Goal: Task Accomplishment & Management: Use online tool/utility

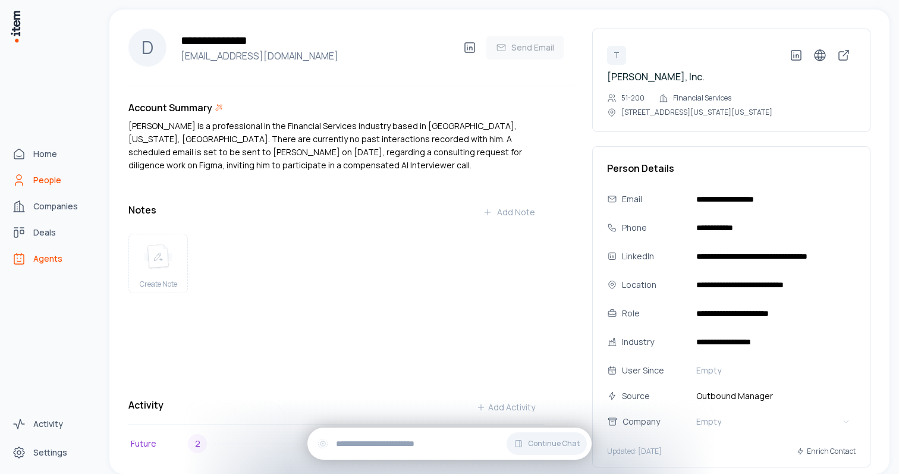
click at [32, 255] on link "Agents" at bounding box center [52, 259] width 90 height 24
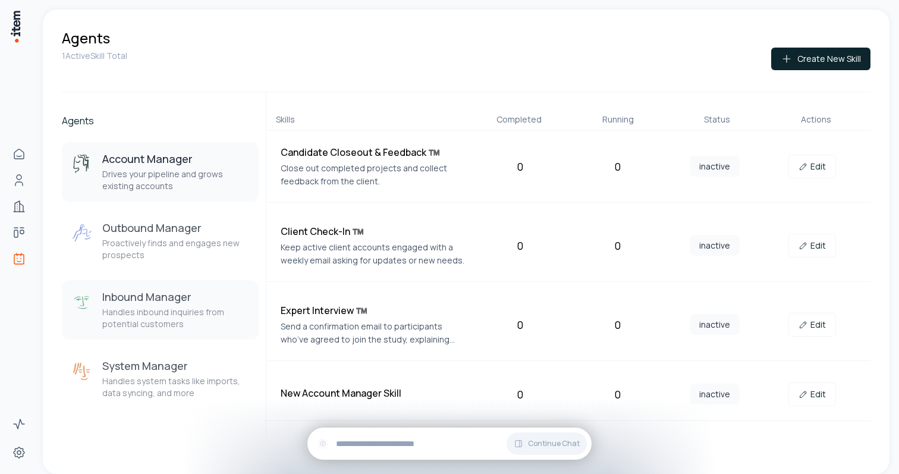
click at [133, 282] on button "Inbound Manager Handles inbound inquiries from potential customers" at bounding box center [160, 309] width 197 height 59
click at [134, 235] on h3 "Outbound Manager" at bounding box center [175, 228] width 147 height 14
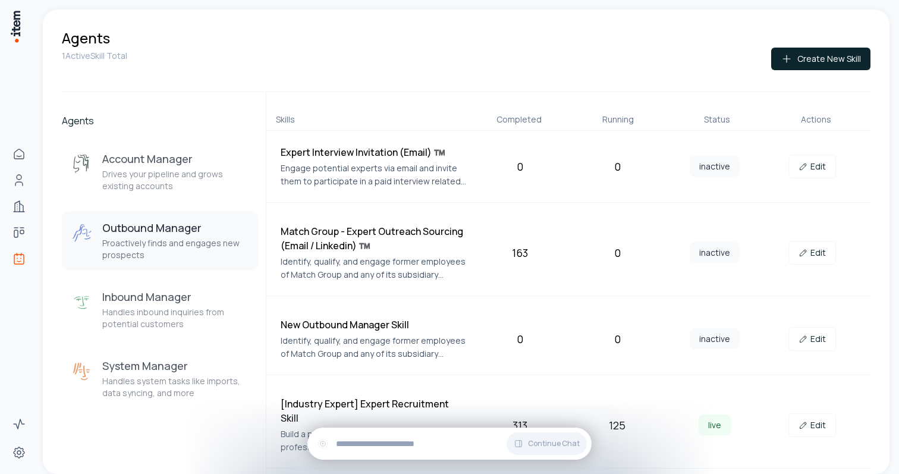
scroll to position [59, 0]
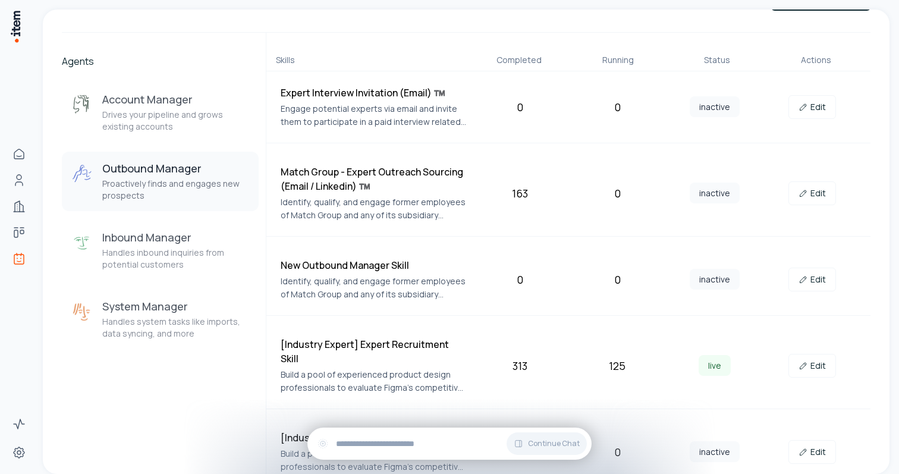
click at [281, 431] on h4 "[Industry Expert] Figma - Latam" at bounding box center [374, 438] width 186 height 14
click at [808, 447] on icon at bounding box center [804, 452] width 10 height 10
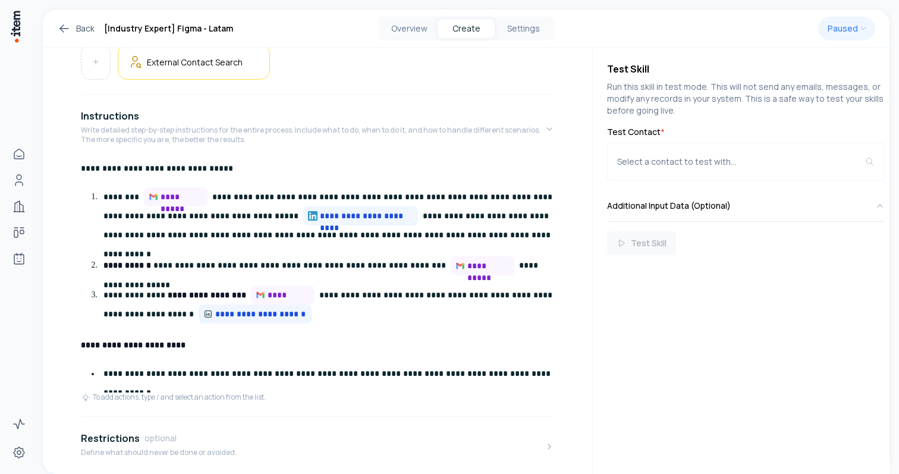
scroll to position [207, 0]
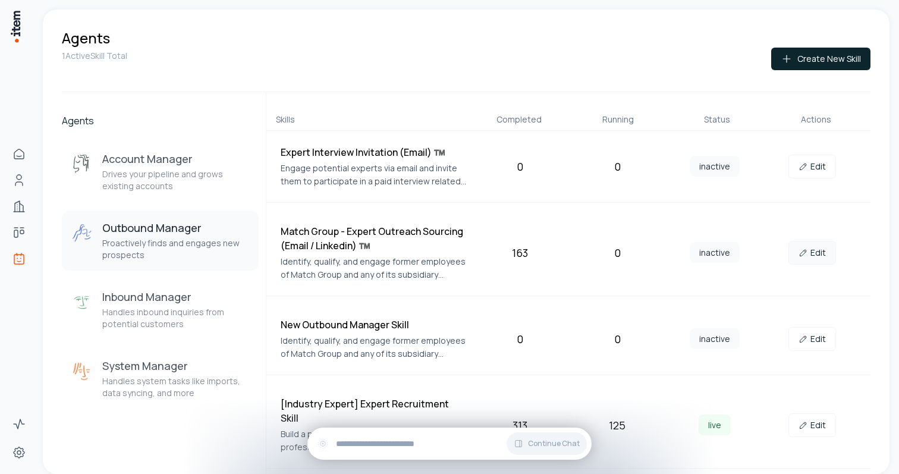
click at [822, 256] on link "Edit" at bounding box center [813, 253] width 48 height 24
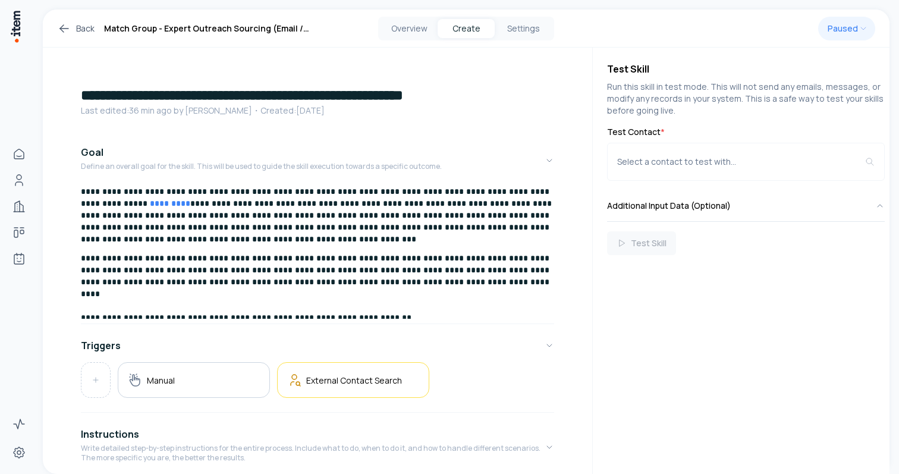
click at [65, 26] on icon at bounding box center [64, 28] width 14 height 14
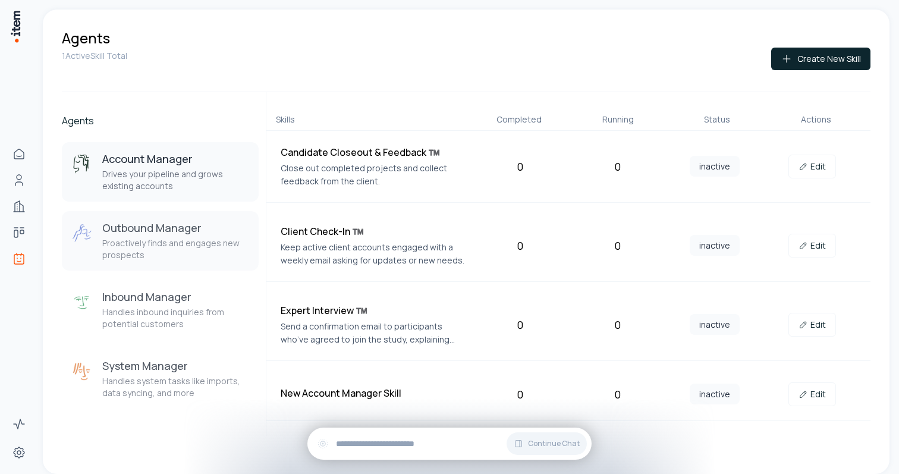
click at [175, 250] on p "Proactively finds and engages new prospects" at bounding box center [175, 249] width 147 height 24
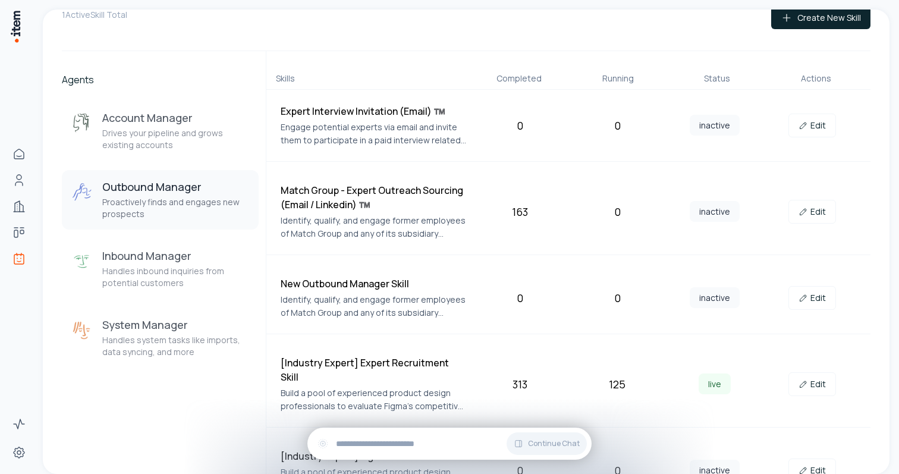
scroll to position [59, 0]
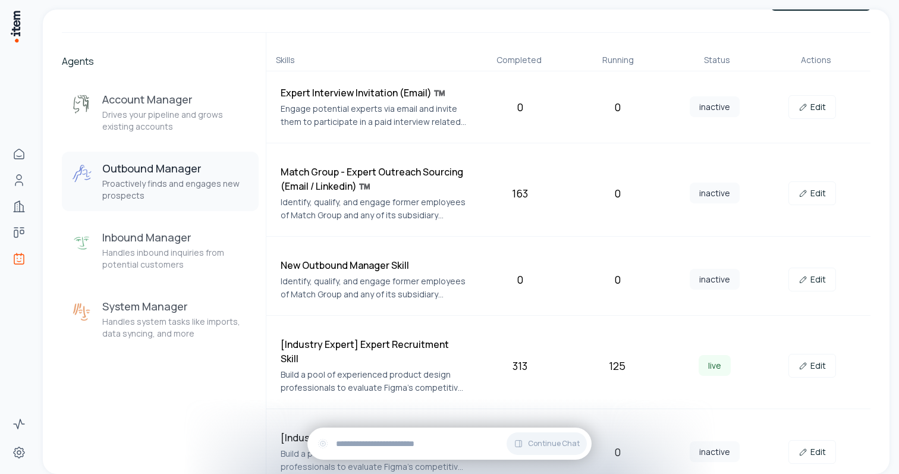
click at [403, 344] on h4 "[Industry Expert] Expert Recruitment Skill" at bounding box center [374, 351] width 186 height 29
click at [808, 363] on icon at bounding box center [804, 366] width 10 height 10
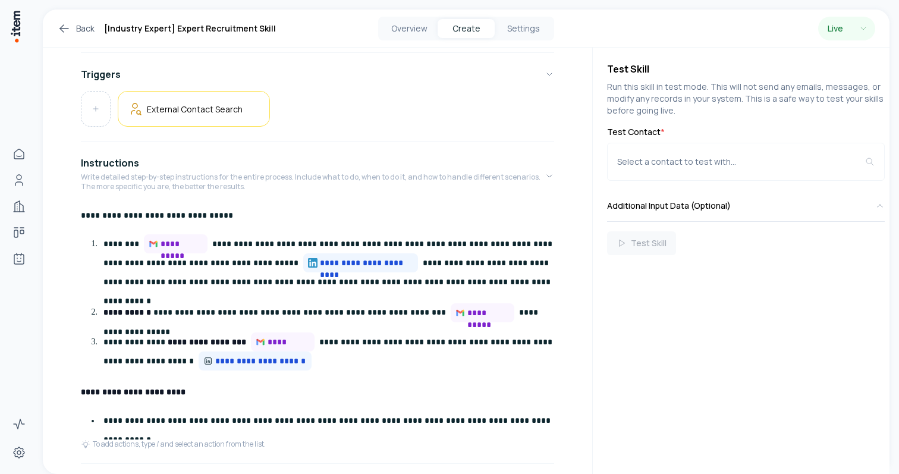
scroll to position [155, 0]
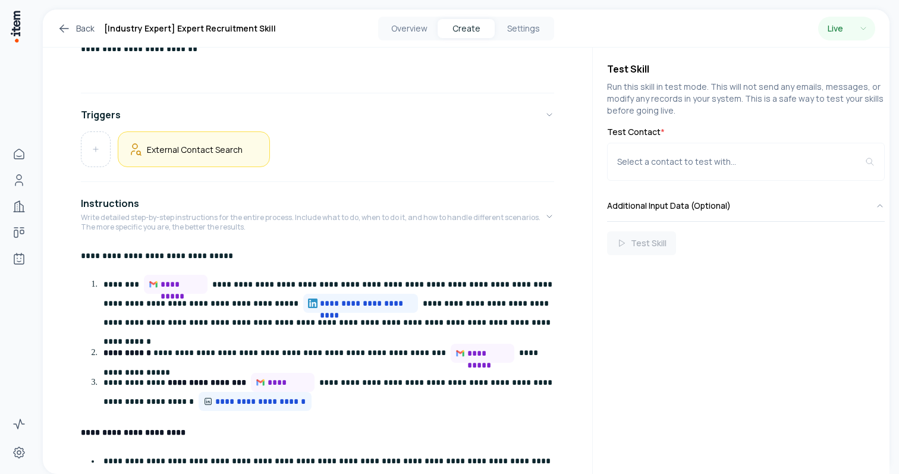
click at [216, 155] on div "External Contact Search" at bounding box center [194, 149] width 132 height 15
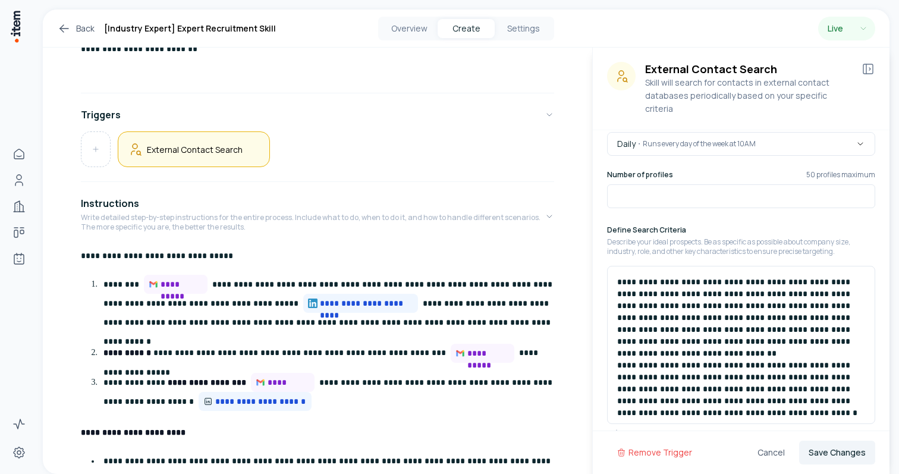
scroll to position [32, 0]
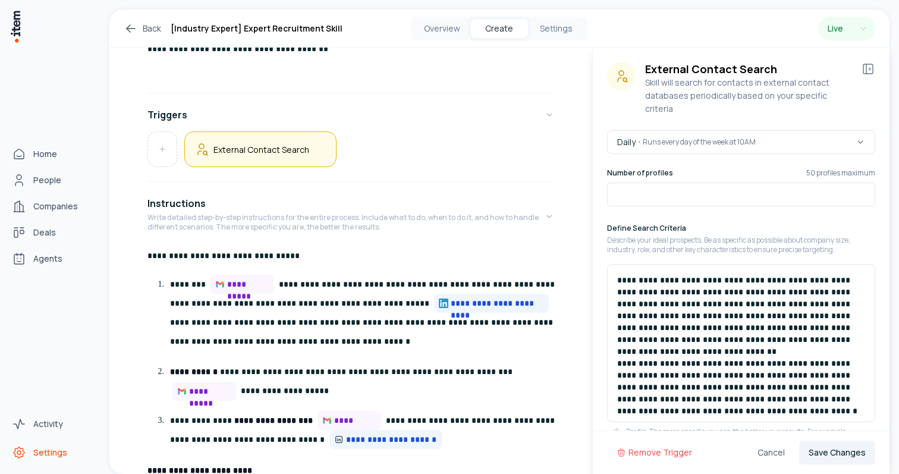
click at [35, 447] on span "Settings" at bounding box center [50, 453] width 34 height 12
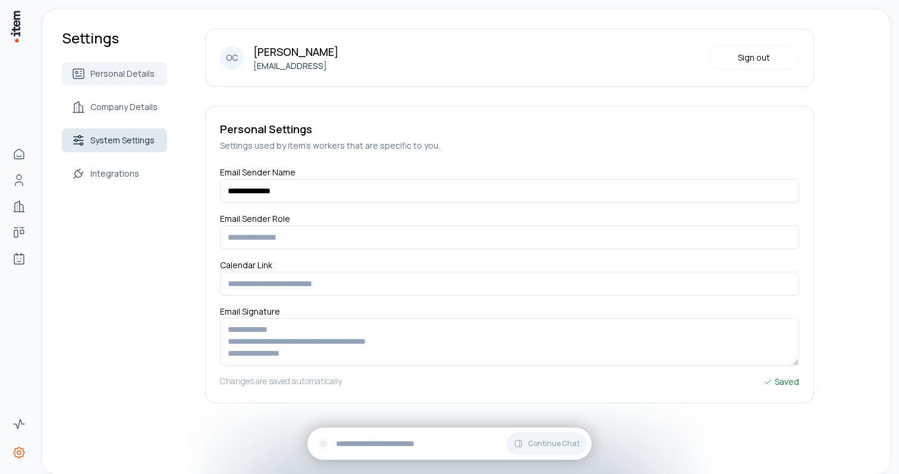
click at [129, 145] on span "System Settings" at bounding box center [122, 140] width 64 height 12
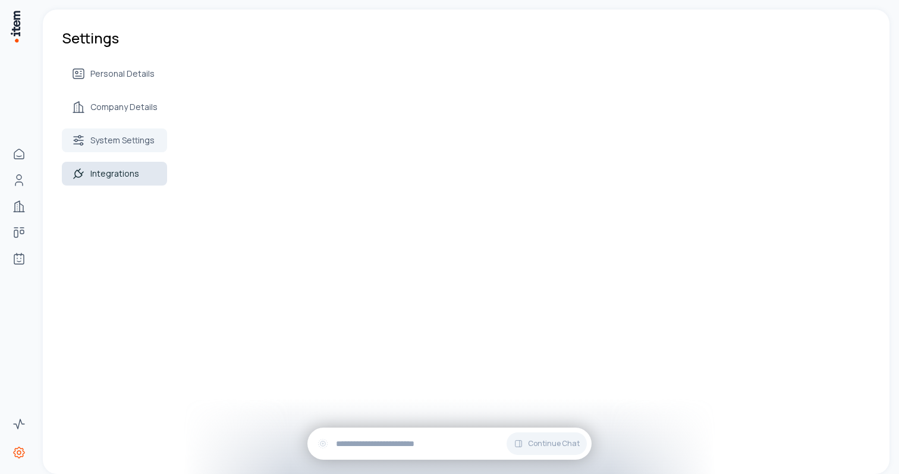
click at [117, 168] on span "Integrations" at bounding box center [114, 174] width 49 height 12
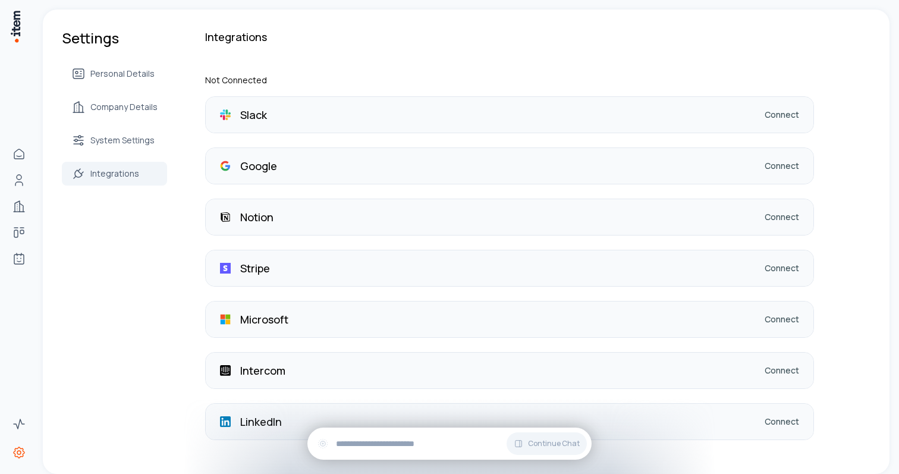
scroll to position [23, 0]
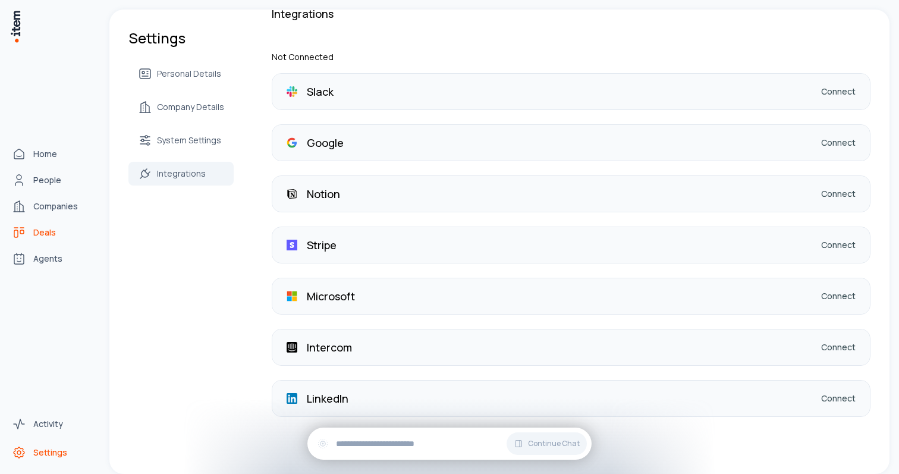
click at [18, 234] on icon "Deals" at bounding box center [19, 232] width 14 height 14
click at [35, 249] on link "Agents" at bounding box center [52, 259] width 90 height 24
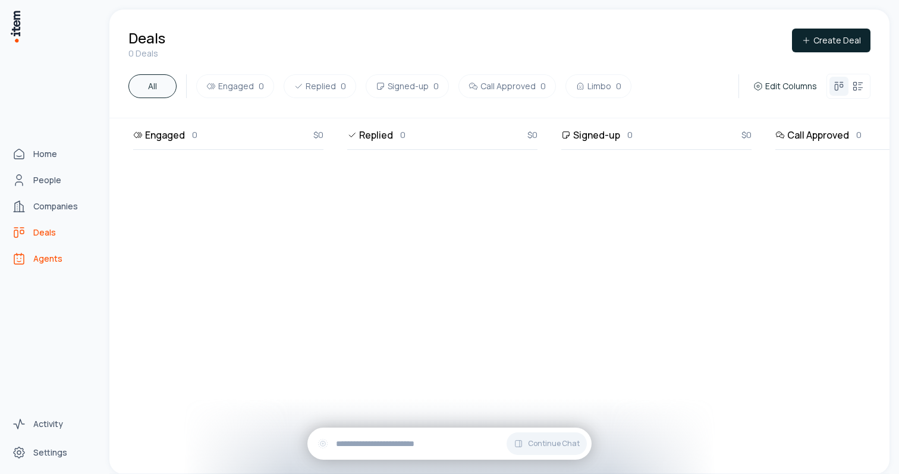
click at [37, 255] on span "Agents" at bounding box center [47, 259] width 29 height 12
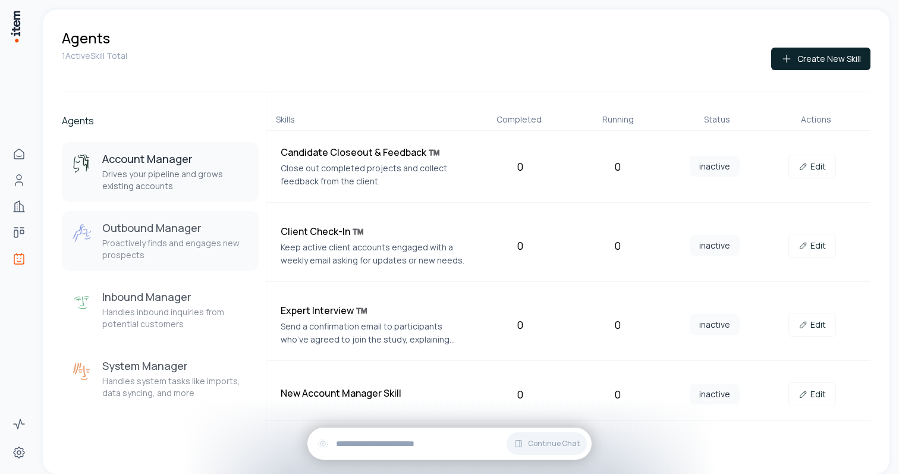
click at [100, 225] on div "Outbound Manager Proactively finds and engages new prospects" at bounding box center [160, 241] width 178 height 40
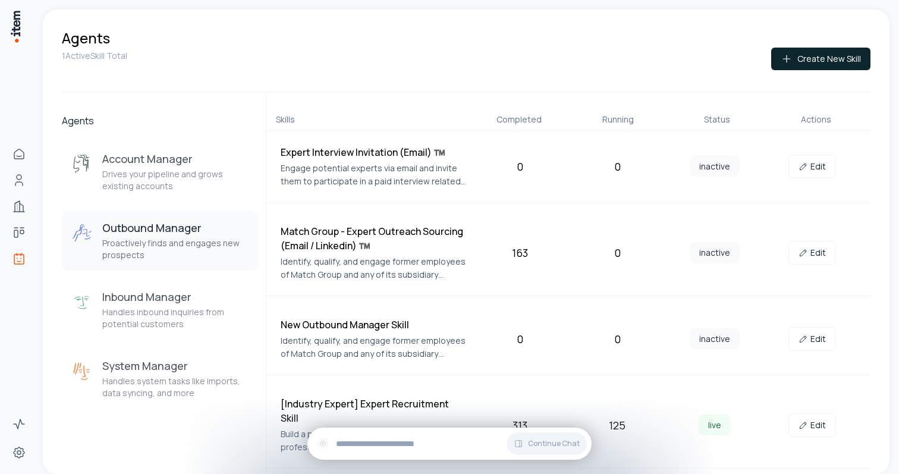
scroll to position [59, 0]
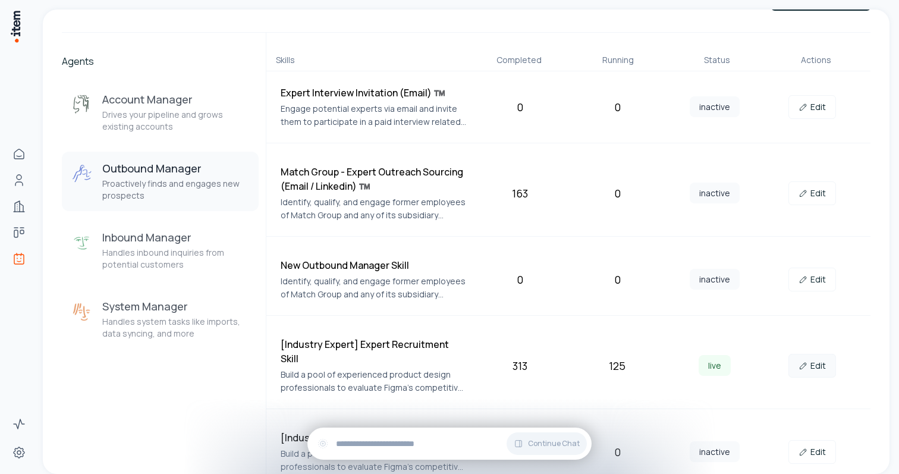
click at [822, 365] on link "Edit" at bounding box center [813, 366] width 48 height 24
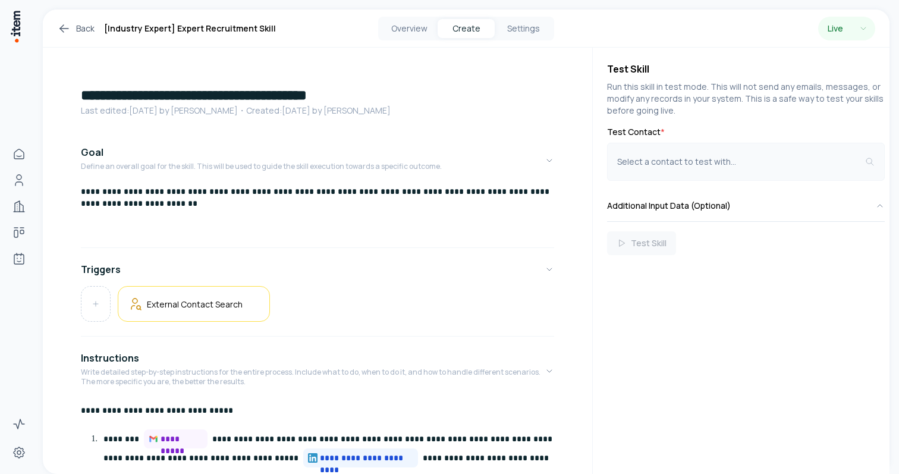
click at [754, 151] on button "Select a contact to test with..." at bounding box center [746, 162] width 278 height 38
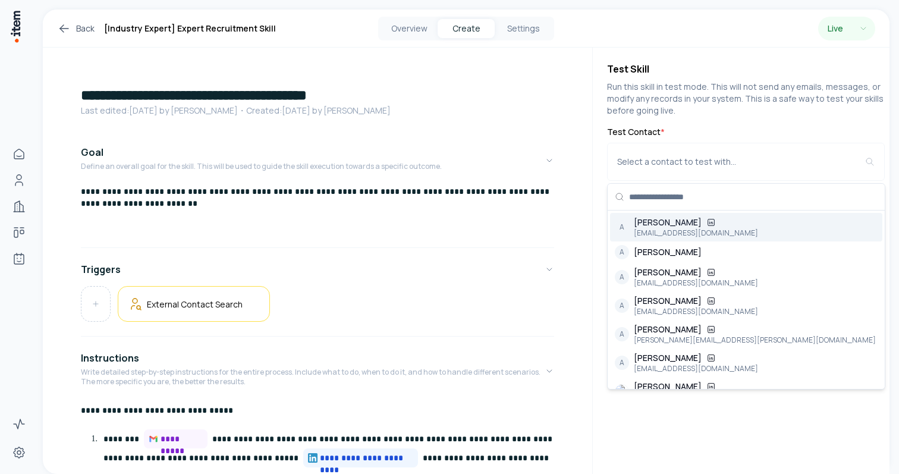
click at [736, 93] on p "Run this skill in test mode. This will not send any emails, messages, or modify…" at bounding box center [746, 99] width 278 height 36
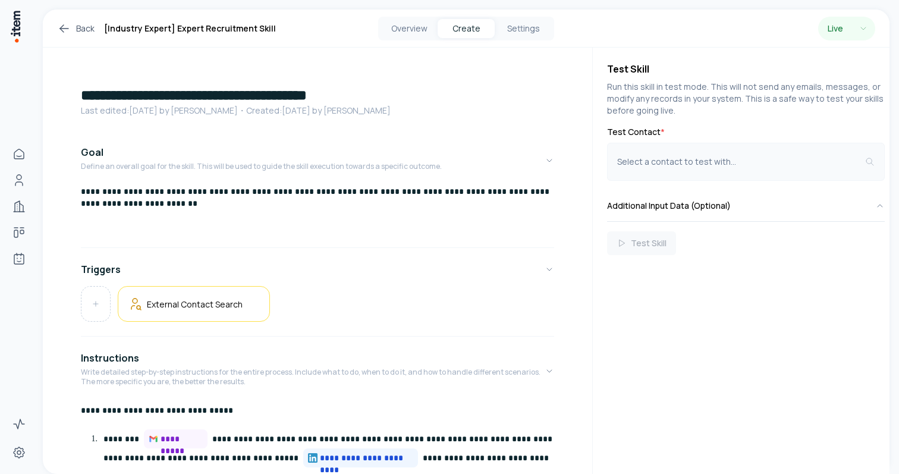
click at [695, 152] on button "Select a contact to test with..." at bounding box center [746, 162] width 278 height 38
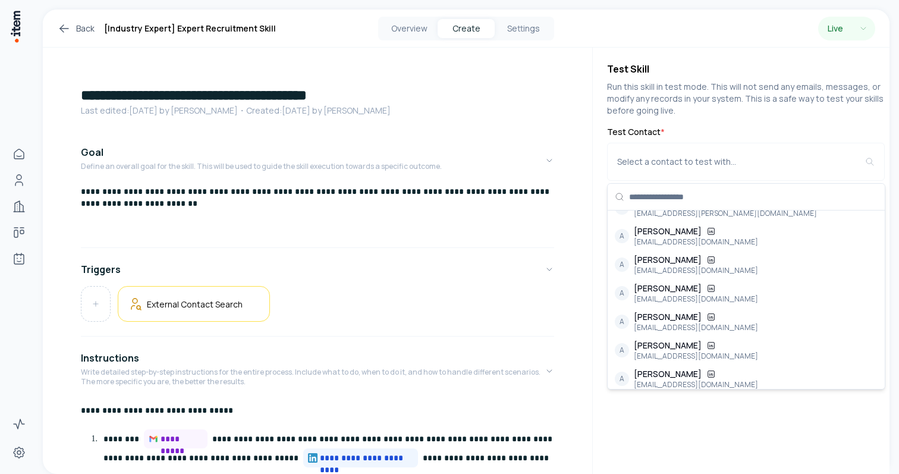
scroll to position [1197, 0]
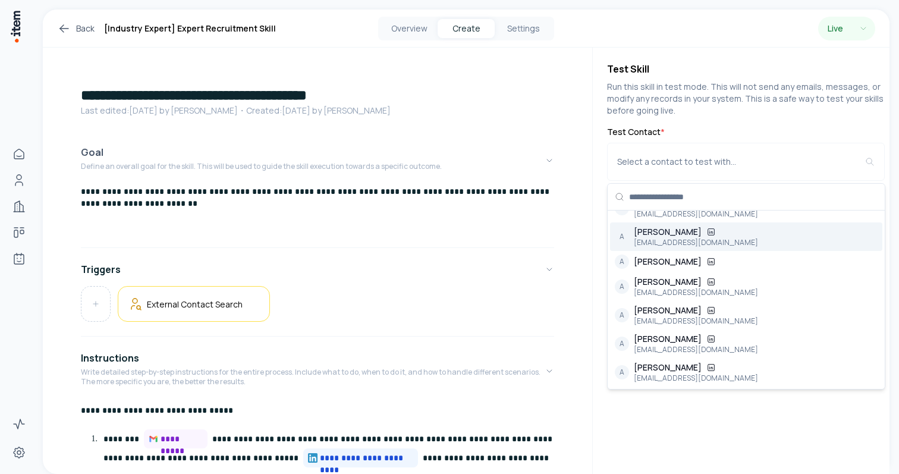
click at [276, 161] on div "Goal Define an overall goal for the skill. This will be used to guide the skill…" at bounding box center [261, 160] width 361 height 31
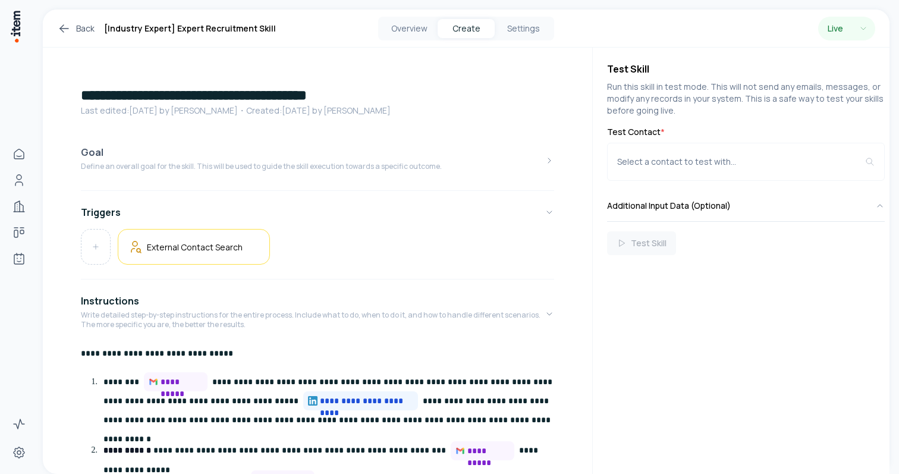
click at [279, 162] on p "Define an overall goal for the skill. This will be used to guide the skill exec…" at bounding box center [261, 167] width 361 height 10
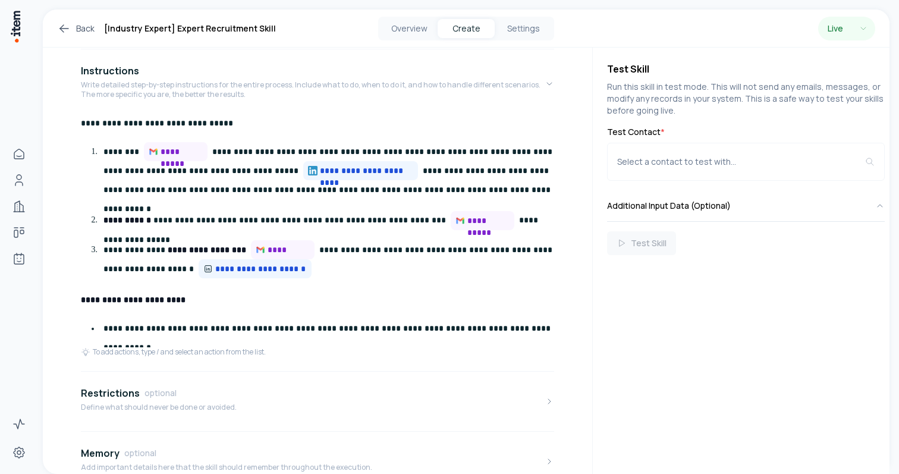
scroll to position [288, 0]
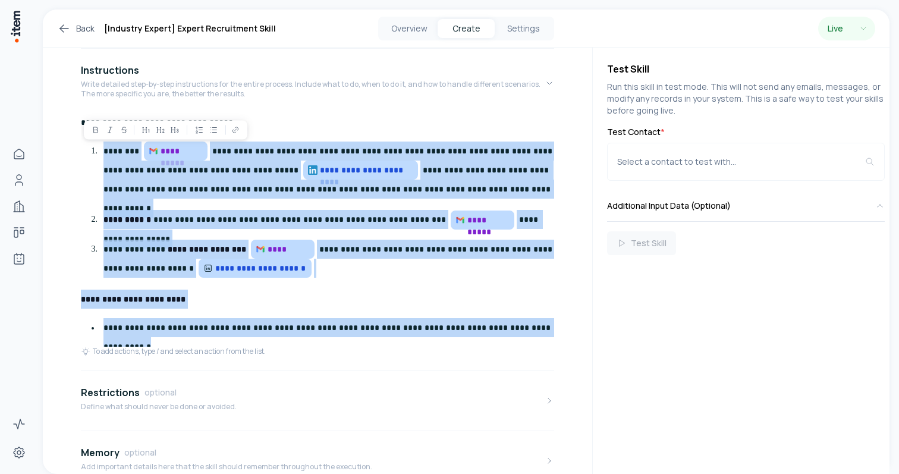
drag, startPoint x: 102, startPoint y: 152, endPoint x: 393, endPoint y: 357, distance: 356.0
click at [393, 358] on div "**********" at bounding box center [318, 239] width 474 height 253
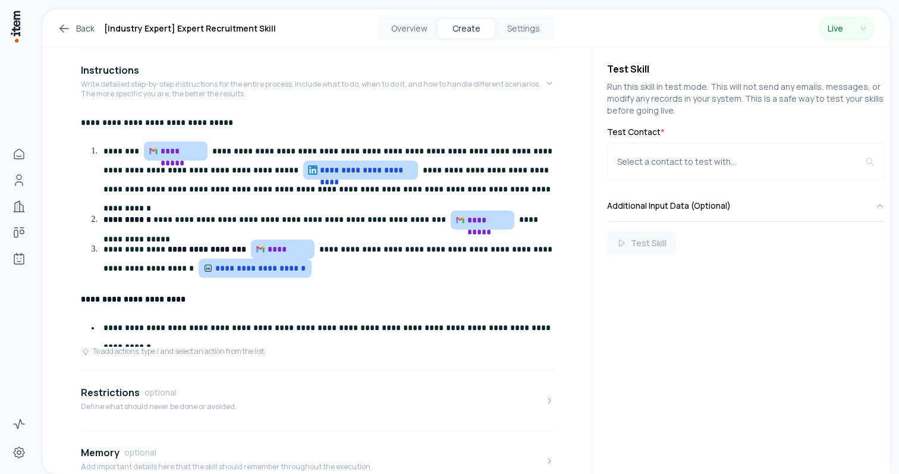
click at [394, 352] on div "To add actions, type / and select an action from the list." at bounding box center [318, 352] width 474 height 10
click at [69, 27] on icon at bounding box center [64, 28] width 14 height 14
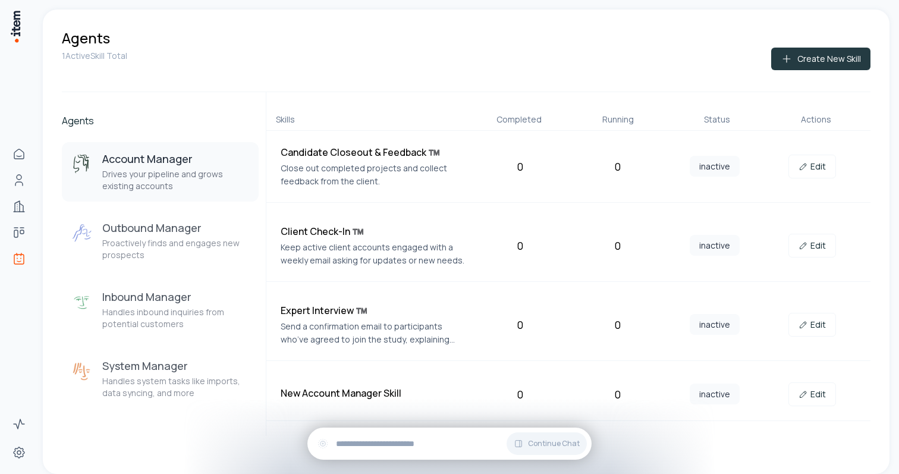
click at [812, 64] on button "Create New Skill" at bounding box center [821, 59] width 99 height 23
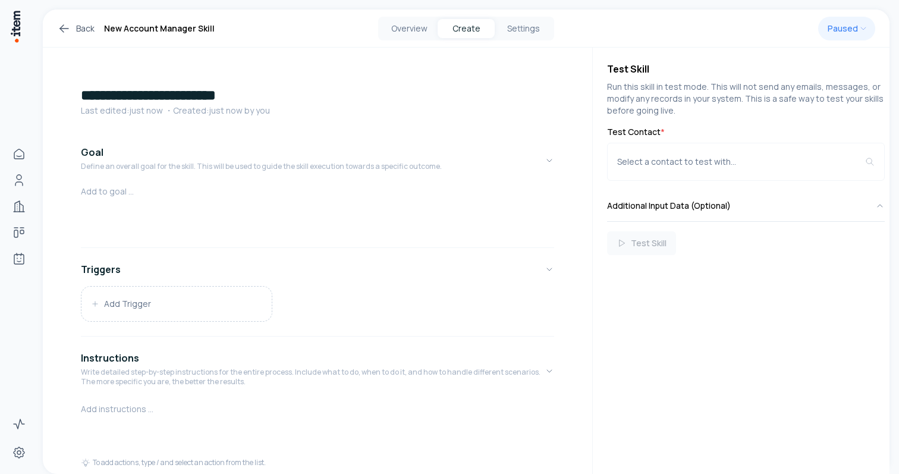
click at [127, 202] on div at bounding box center [318, 214] width 474 height 57
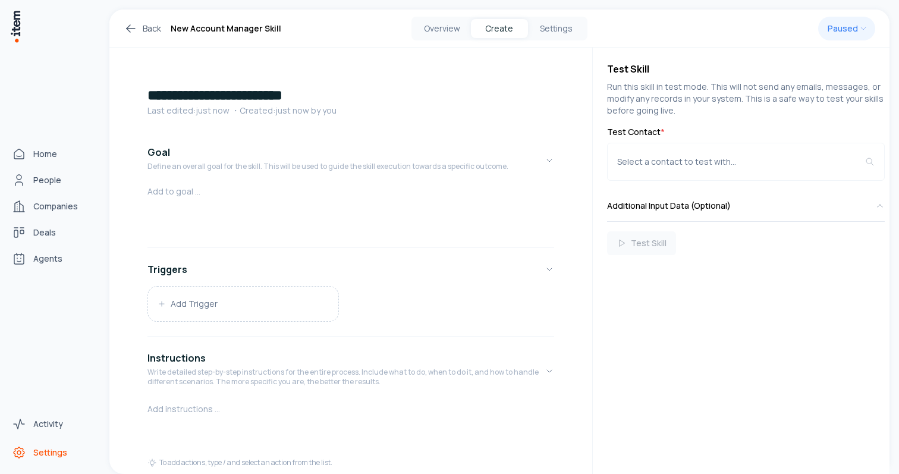
click at [47, 451] on span "Settings" at bounding box center [50, 453] width 34 height 12
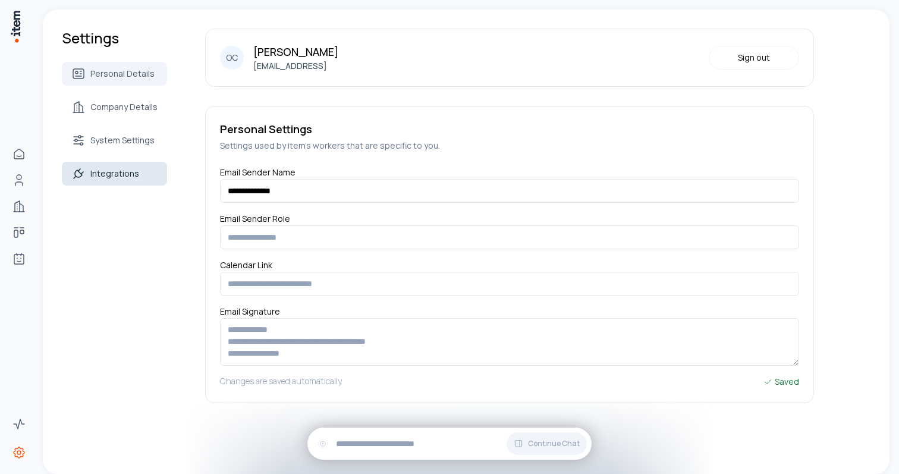
click at [110, 168] on span "Integrations" at bounding box center [114, 174] width 49 height 12
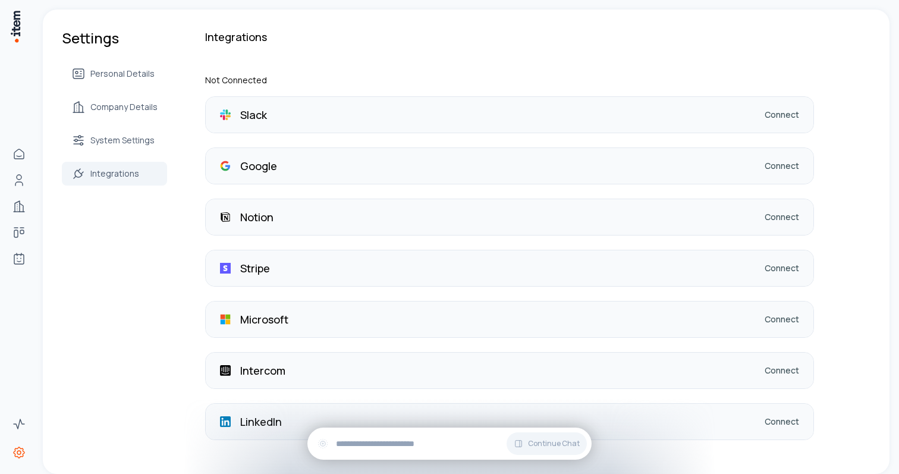
scroll to position [23, 0]
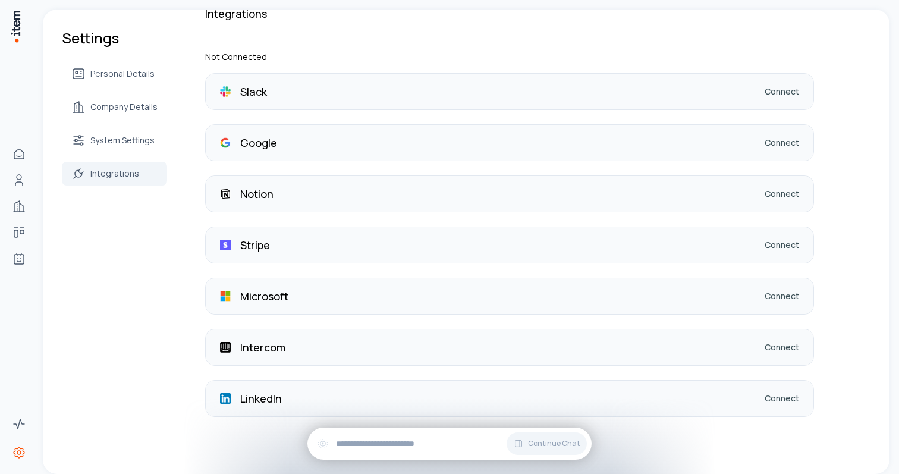
click at [684, 407] on div "LinkedIn Connect" at bounding box center [510, 399] width 608 height 36
click at [769, 400] on link "Connect" at bounding box center [782, 399] width 35 height 12
